Goal: Download file/media

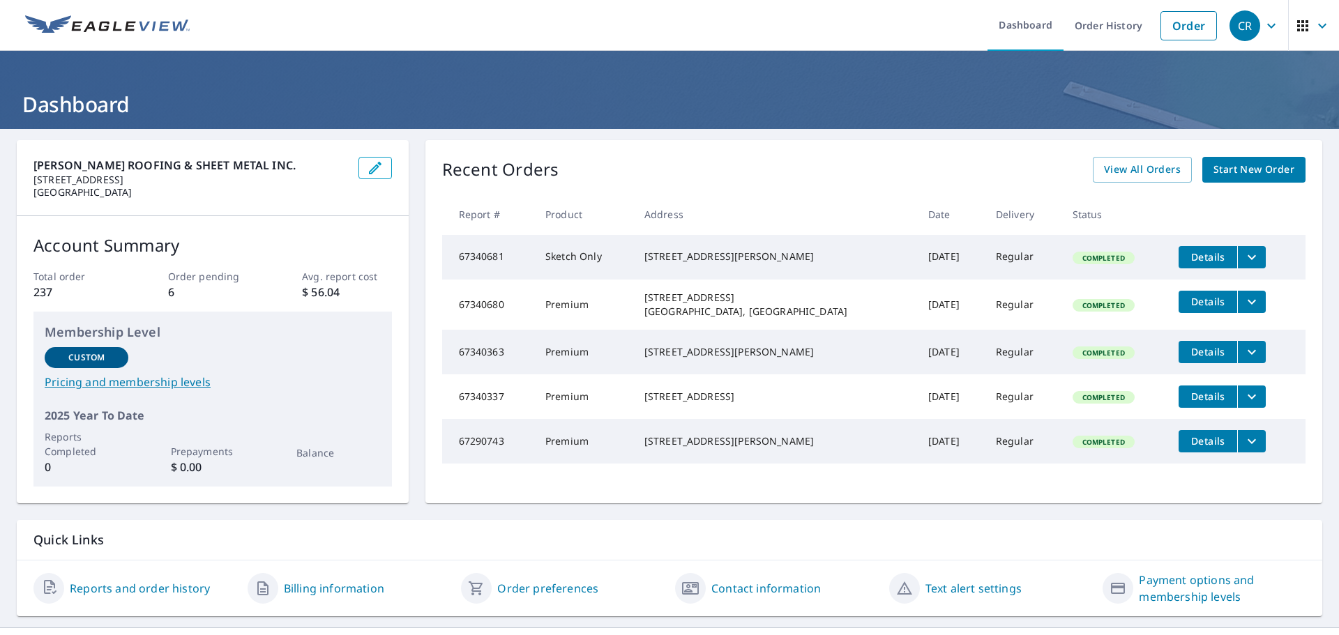
click at [1243, 308] on icon "filesDropdownBtn-67340680" at bounding box center [1251, 302] width 17 height 17
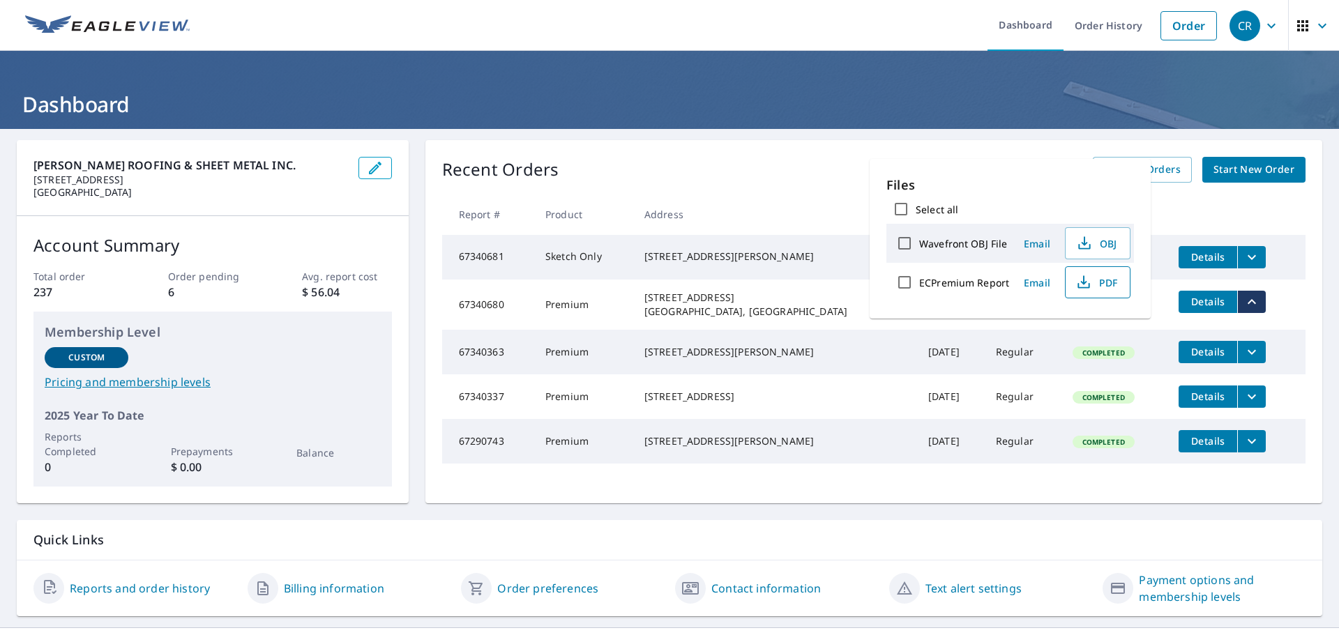
click at [1116, 288] on span "PDF" at bounding box center [1096, 282] width 45 height 17
click at [1243, 354] on icon "filesDropdownBtn-67340363" at bounding box center [1251, 352] width 17 height 17
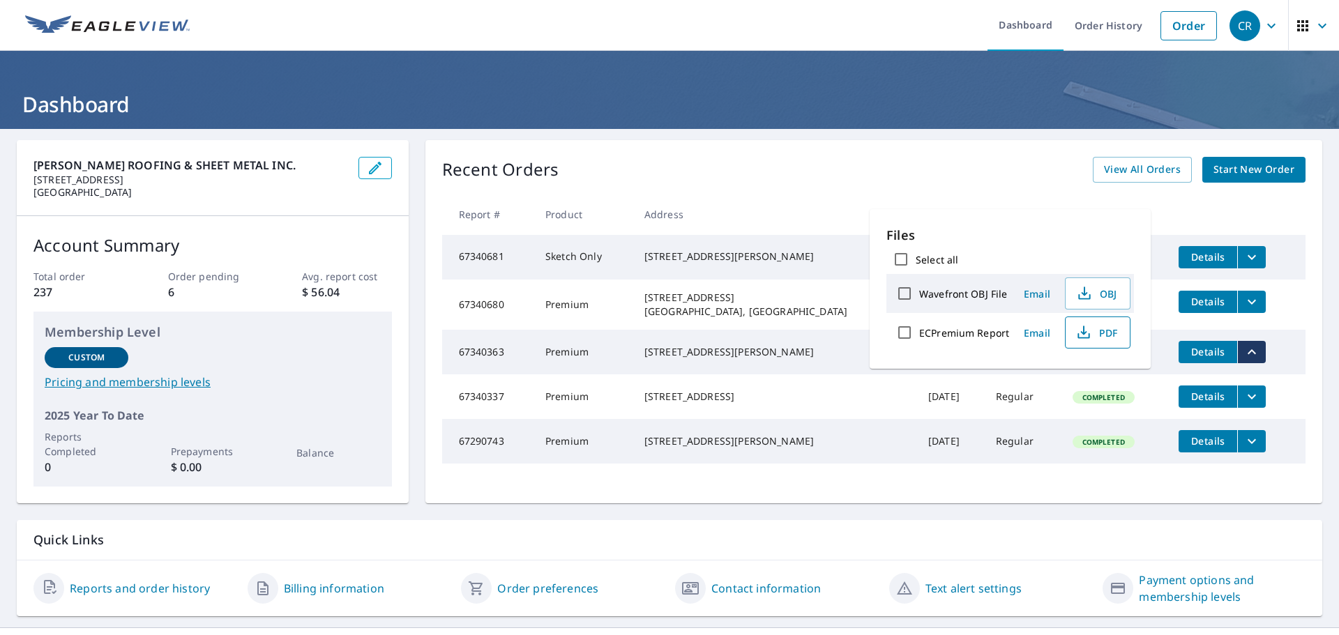
click at [1086, 327] on icon "button" at bounding box center [1083, 332] width 17 height 17
